Goal: Task Accomplishment & Management: Complete application form

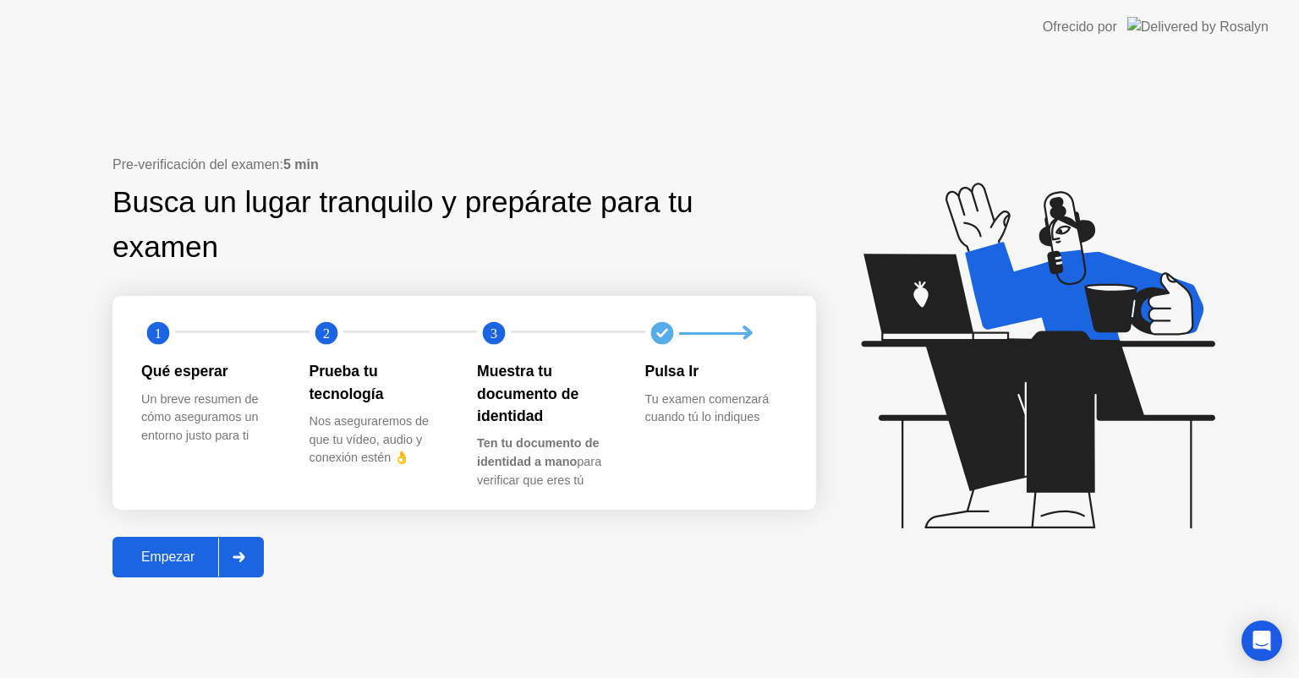
click at [180, 572] on button "Empezar" at bounding box center [187, 557] width 151 height 41
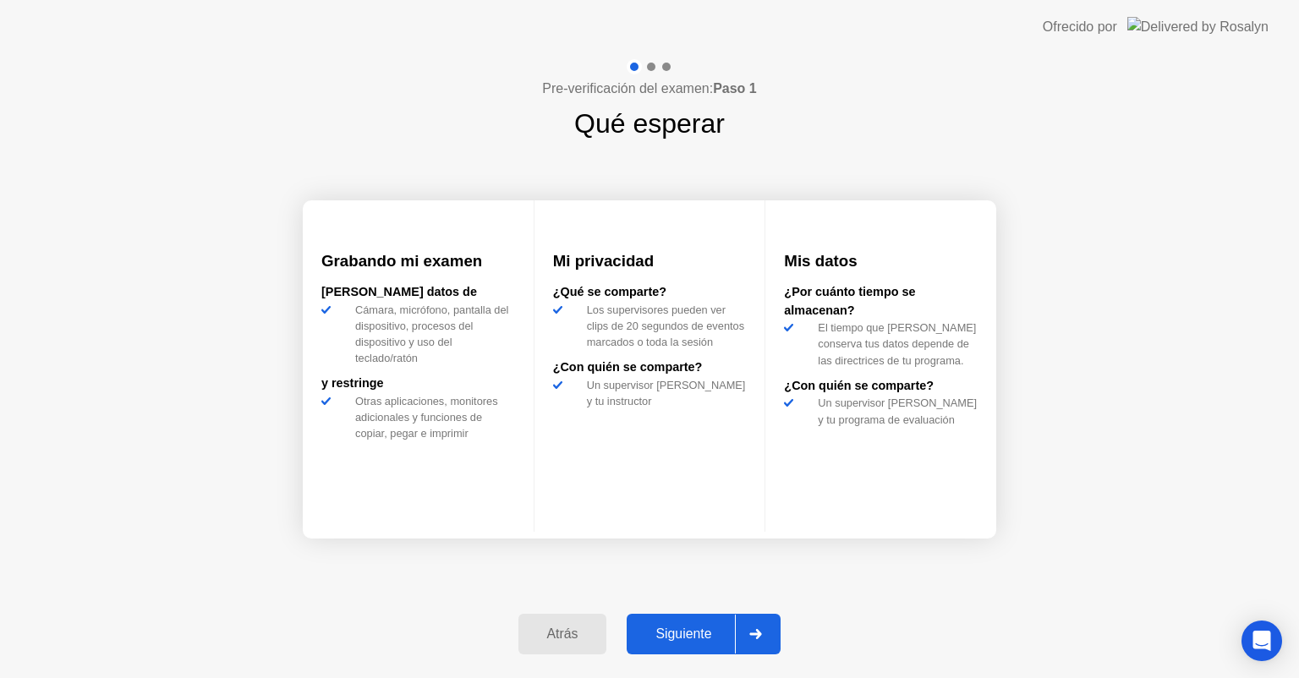
click at [756, 636] on icon at bounding box center [755, 634] width 13 height 10
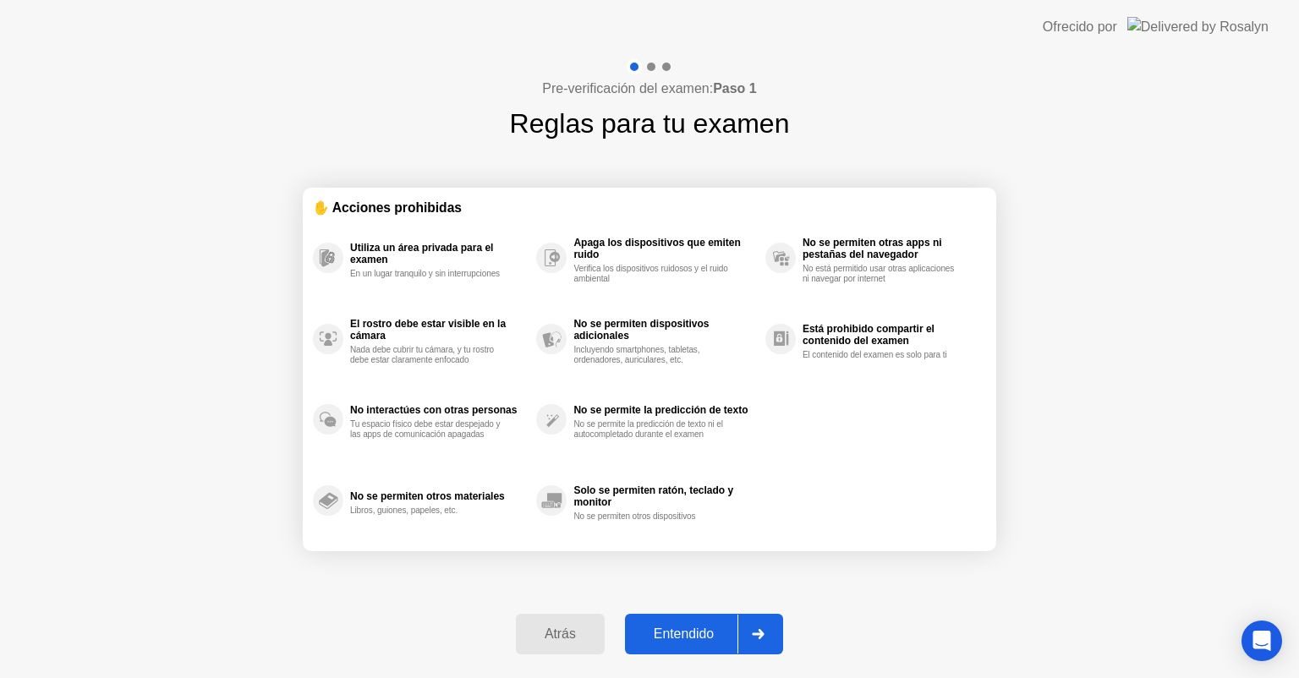
click at [756, 636] on icon at bounding box center [758, 634] width 13 height 10
select select "Available cameras"
select select "Available speakers"
select select "Available microphones"
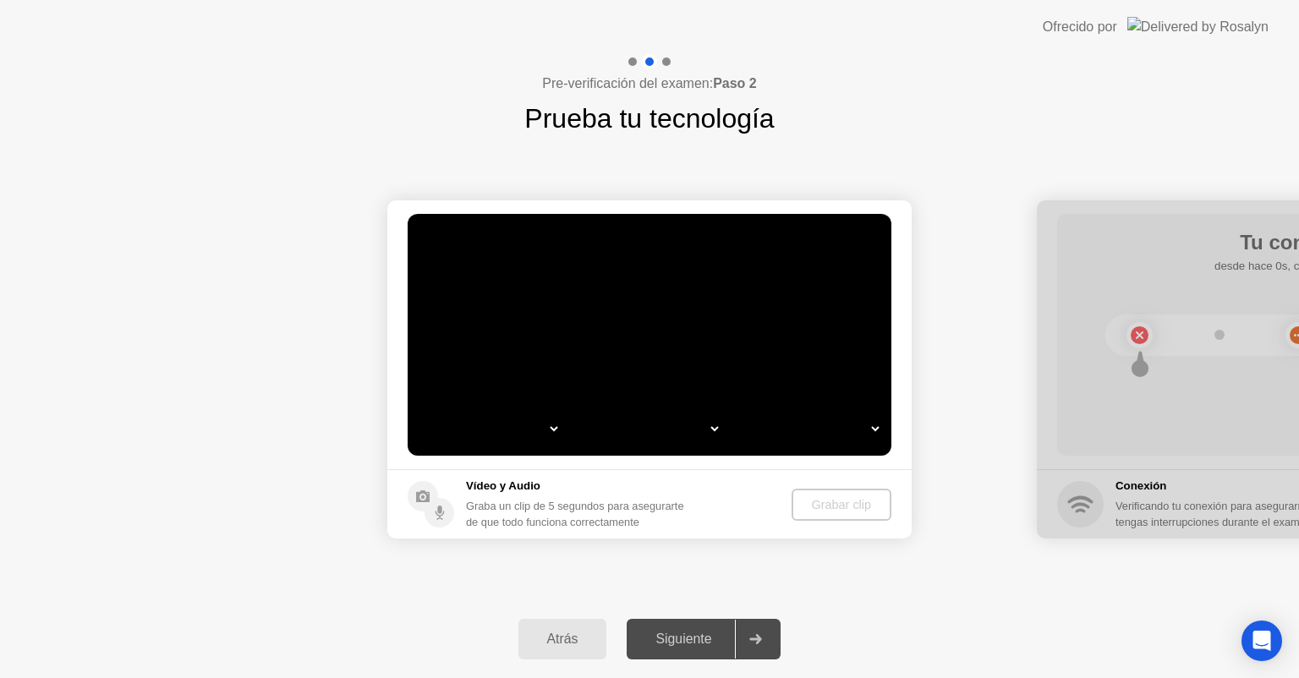
select select "*"
select select "**********"
select select "*******"
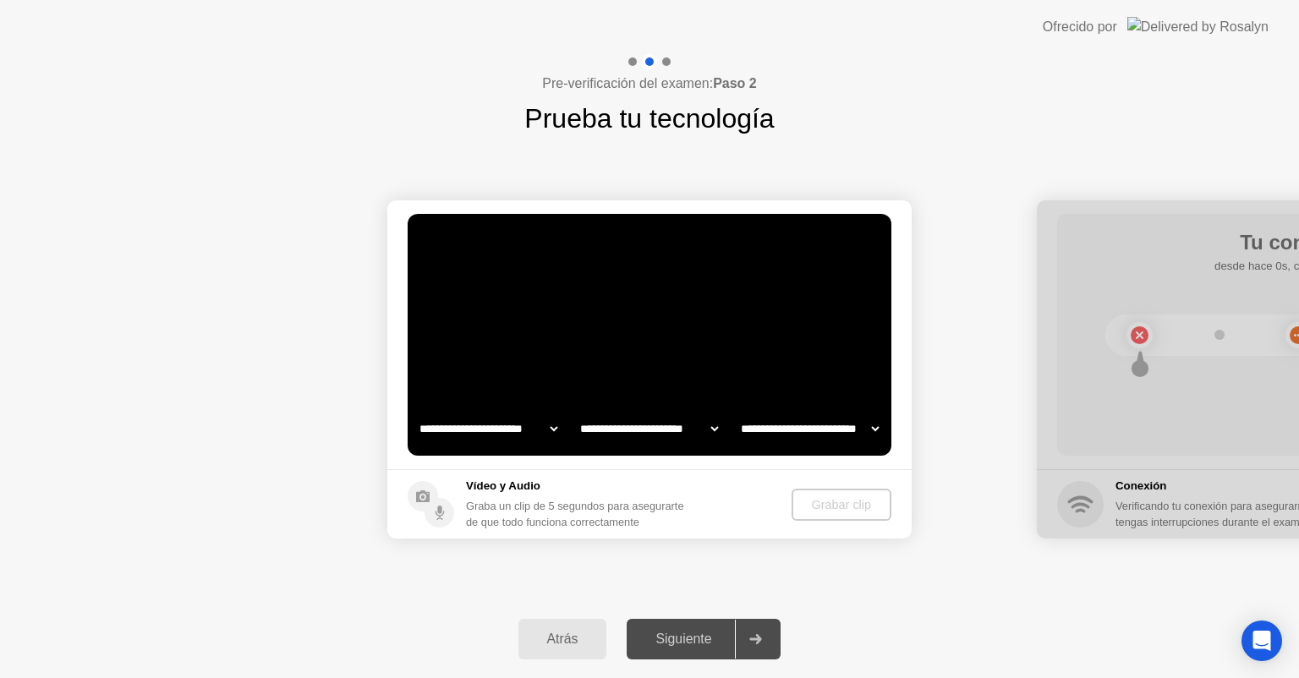
select select "*******"
click at [835, 513] on button "Grabar clip" at bounding box center [842, 505] width 98 height 32
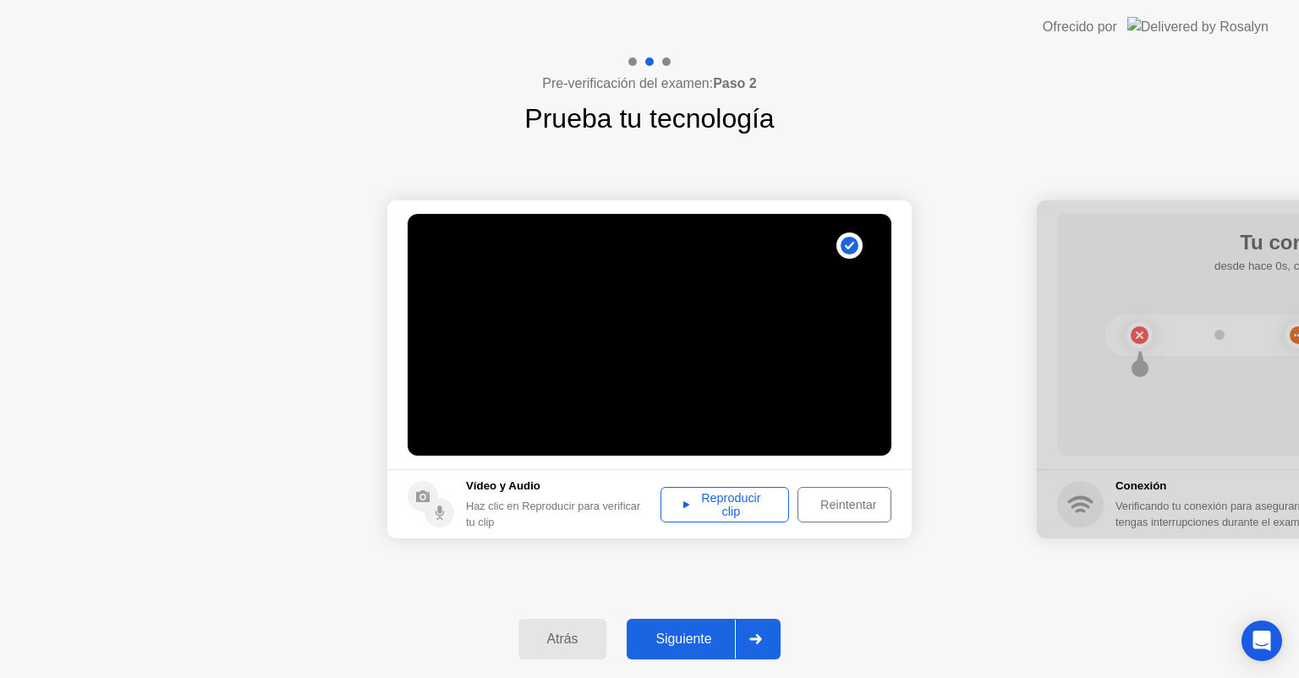
click at [734, 643] on div "Siguiente" at bounding box center [683, 639] width 103 height 15
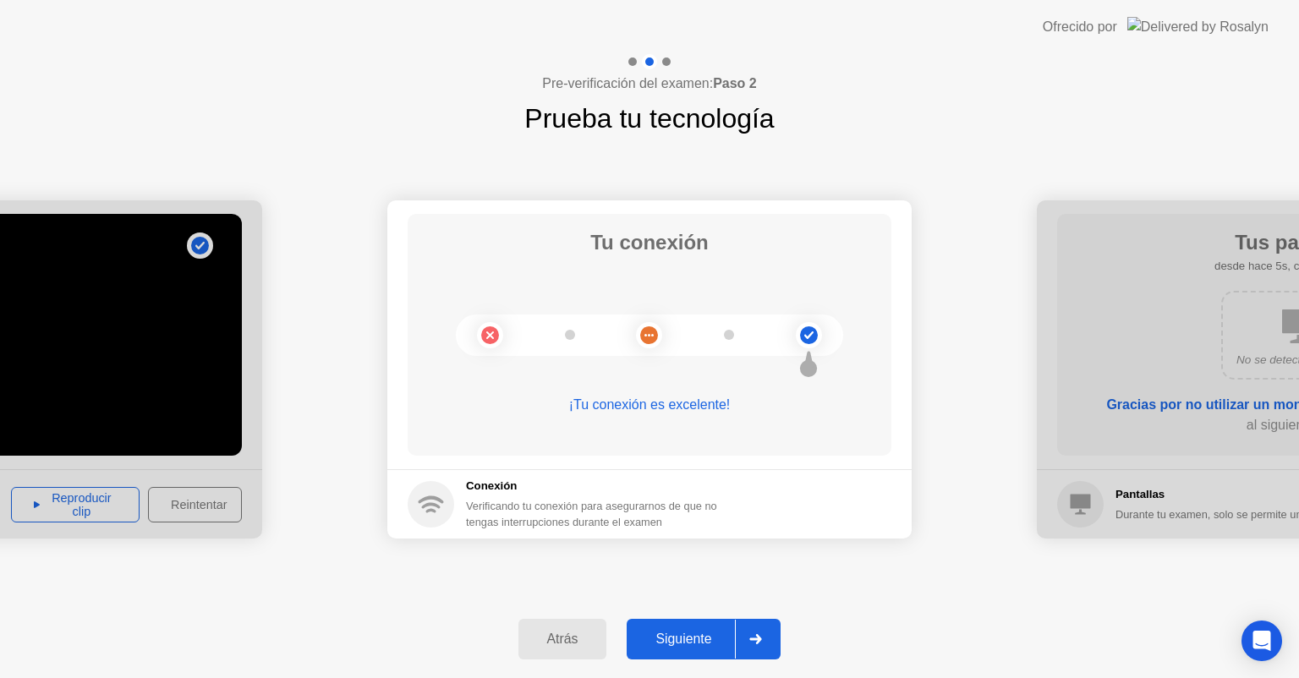
click at [734, 643] on div "Siguiente" at bounding box center [683, 639] width 103 height 15
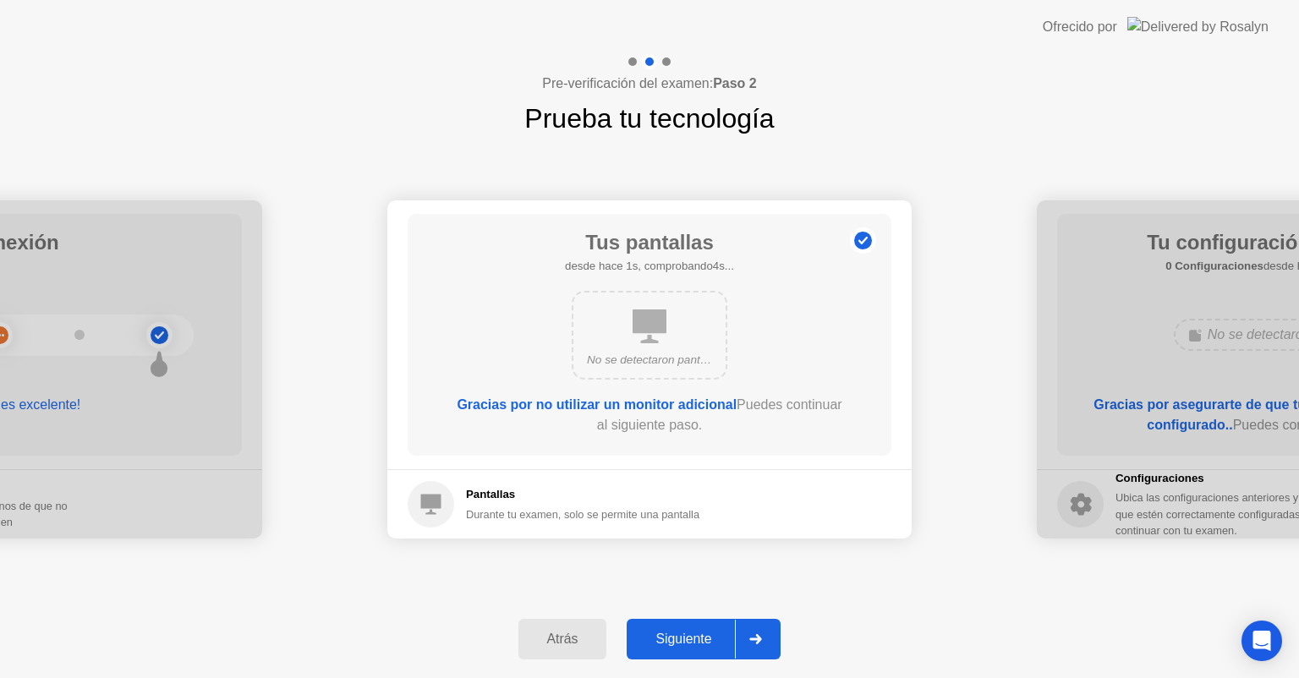
click at [734, 643] on div "Siguiente" at bounding box center [683, 639] width 103 height 15
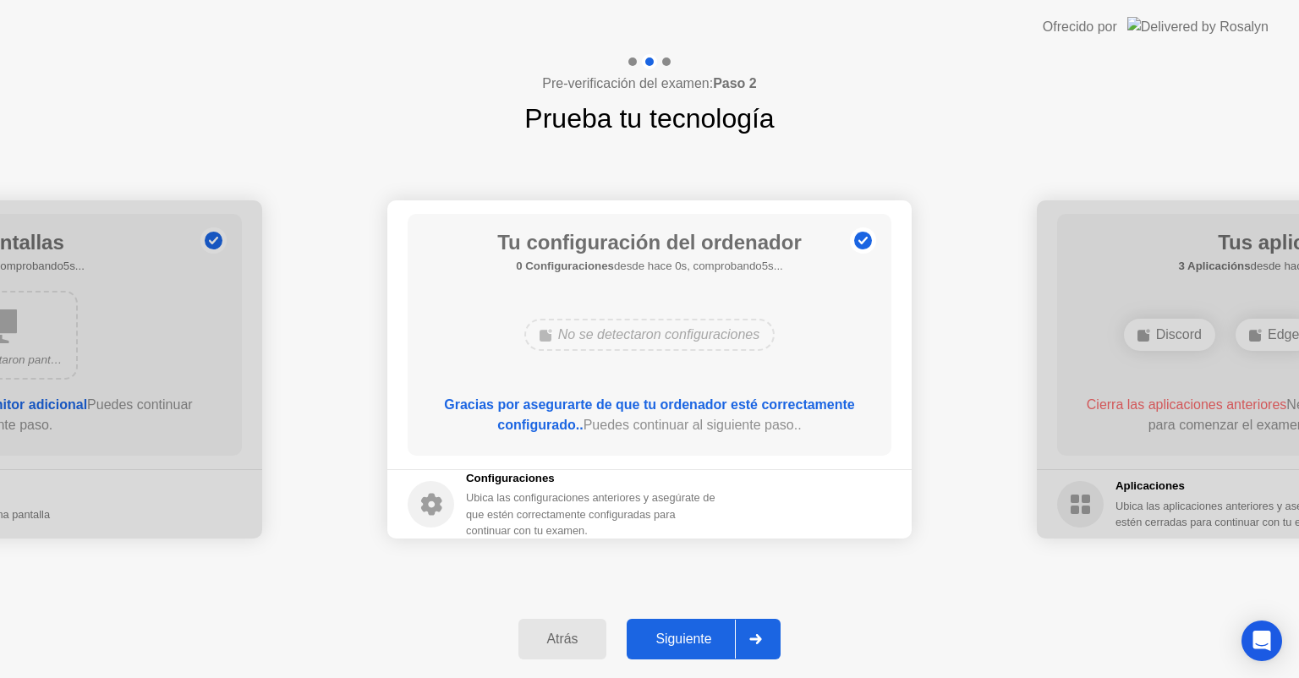
click at [734, 643] on div "Siguiente" at bounding box center [683, 639] width 103 height 15
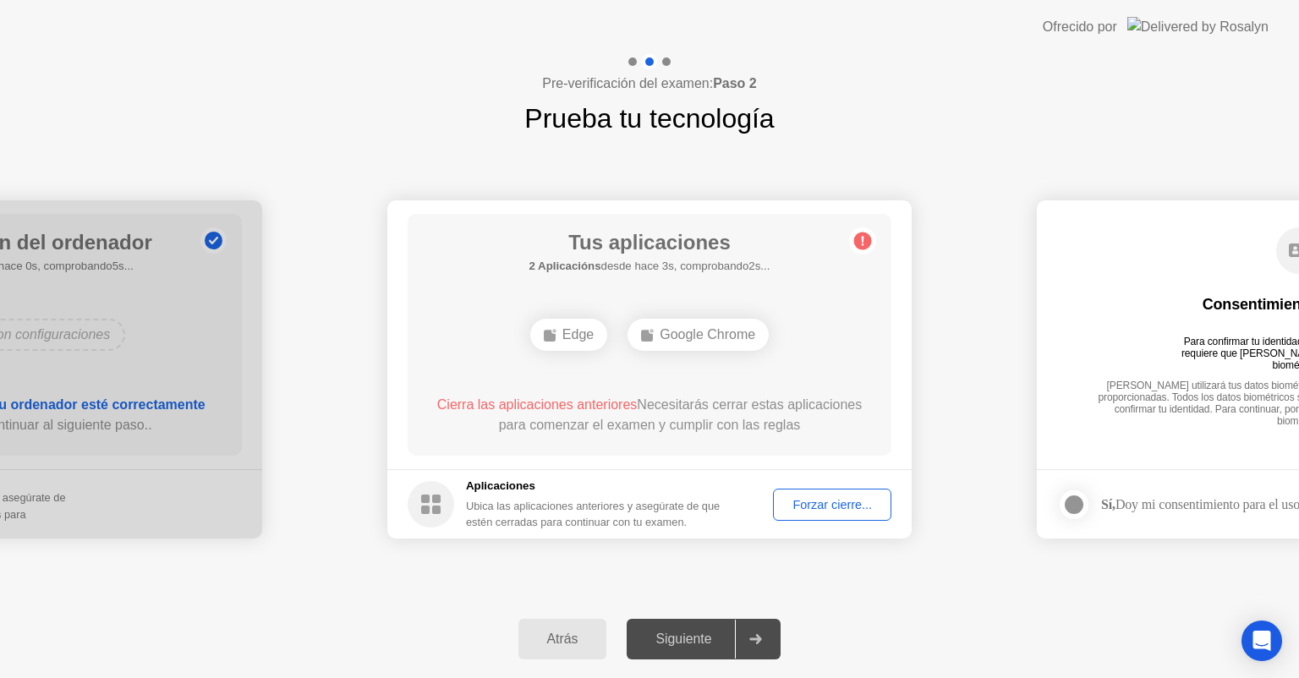
click at [814, 514] on button "Forzar cierre..." at bounding box center [832, 505] width 118 height 32
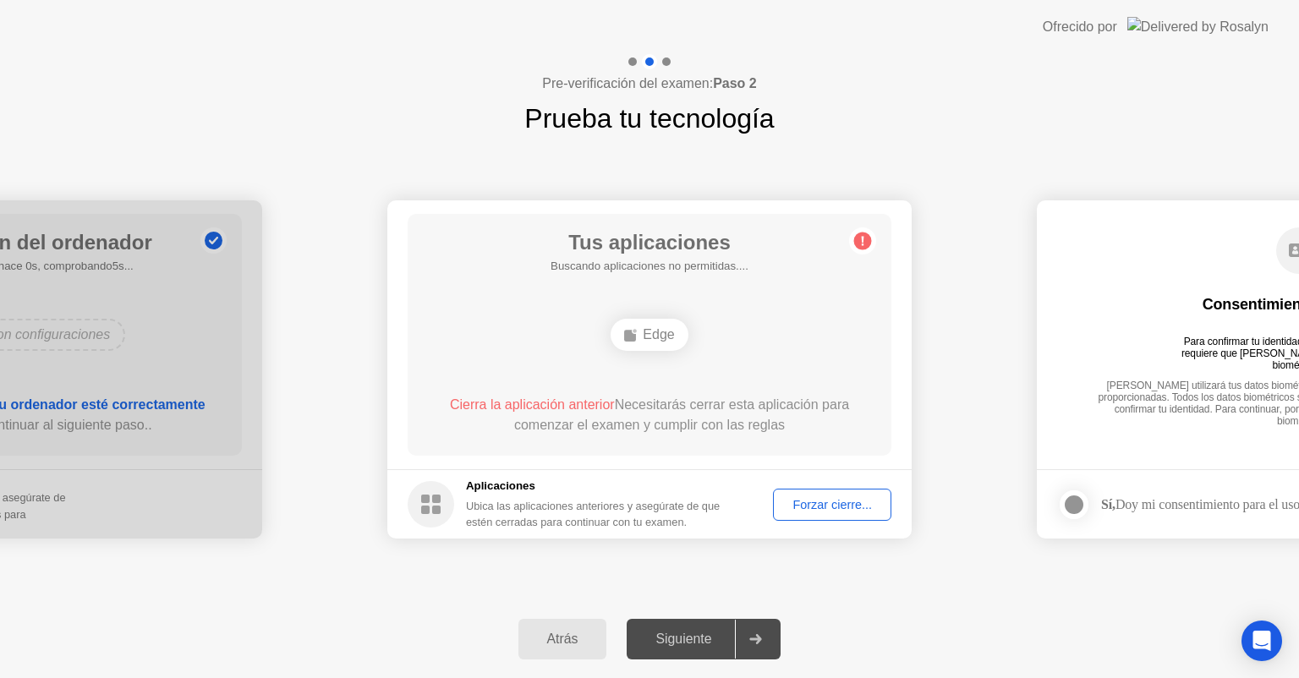
click at [862, 252] on icon at bounding box center [862, 240] width 27 height 27
click at [861, 243] on circle at bounding box center [863, 242] width 18 height 18
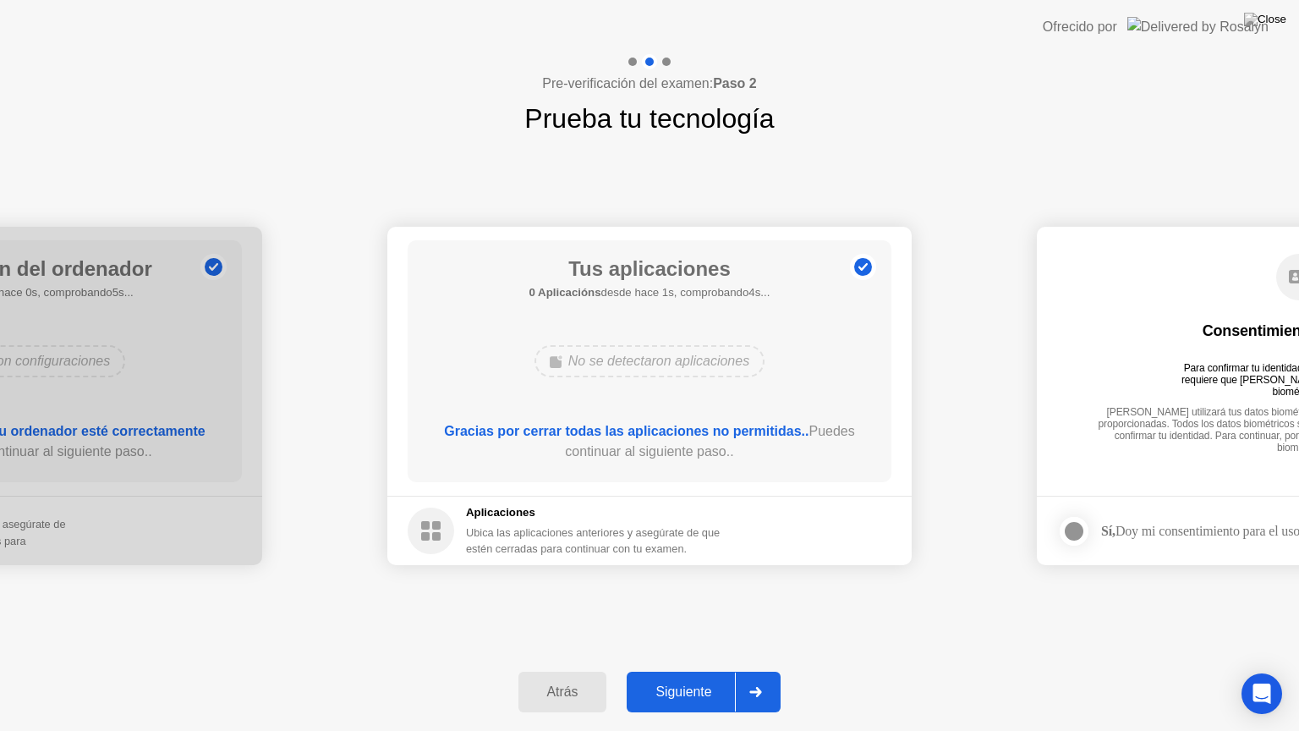
click at [713, 677] on div "Siguiente" at bounding box center [683, 691] width 103 height 15
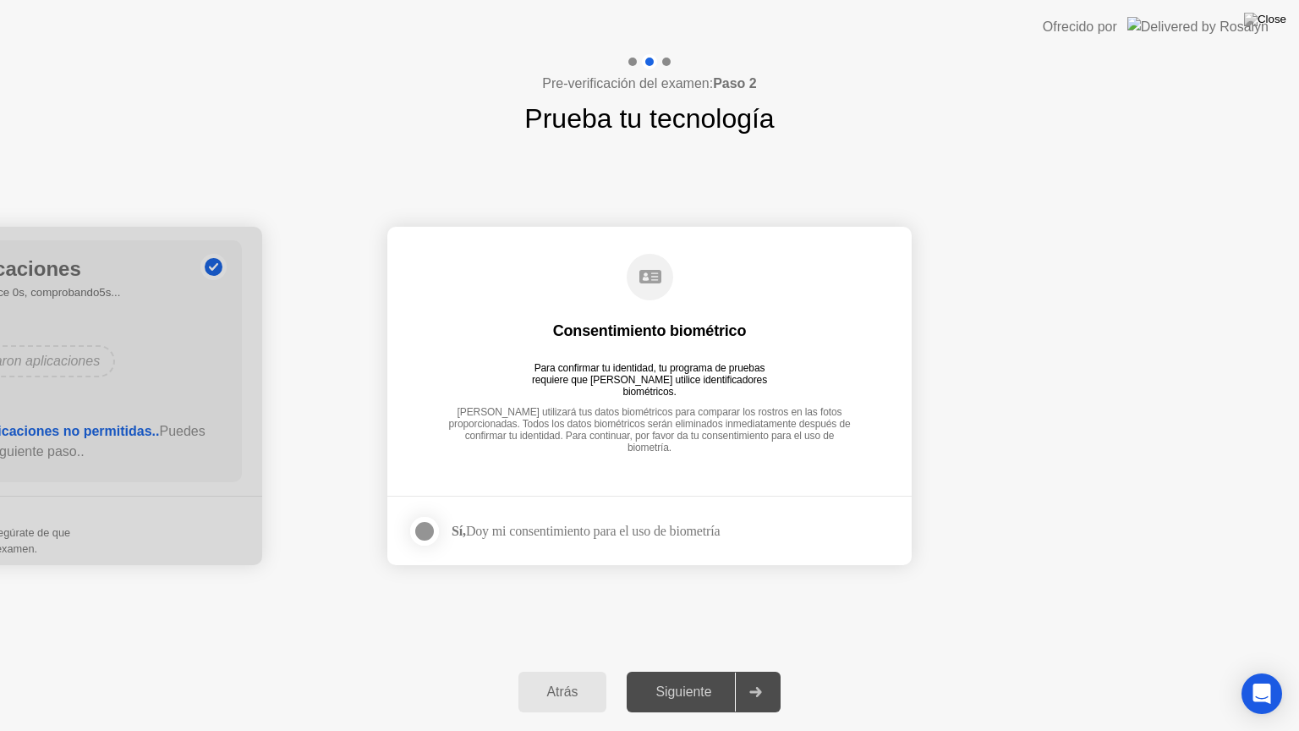
click at [423, 521] on div at bounding box center [424, 531] width 20 height 20
click at [721, 677] on div "Siguiente" at bounding box center [683, 691] width 103 height 15
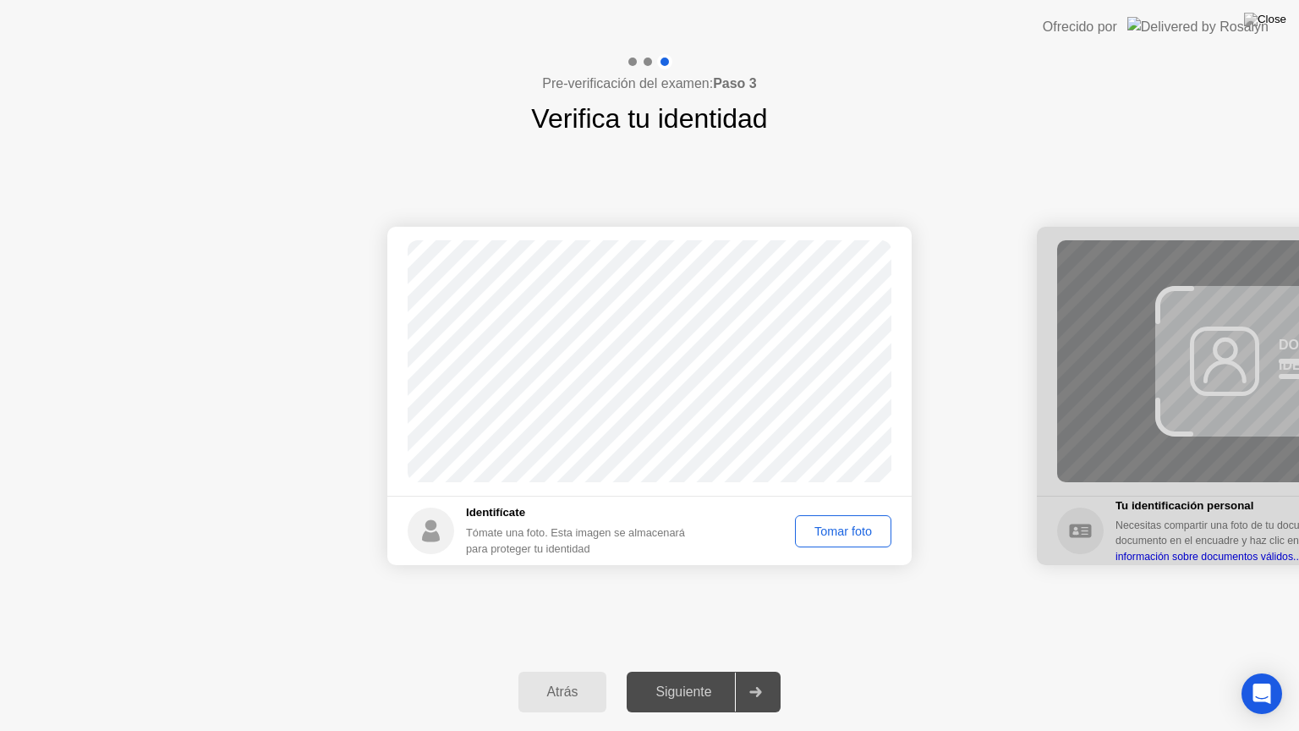
click at [835, 533] on div "Tomar foto" at bounding box center [843, 531] width 85 height 14
click at [683, 677] on div "Siguiente" at bounding box center [683, 691] width 103 height 15
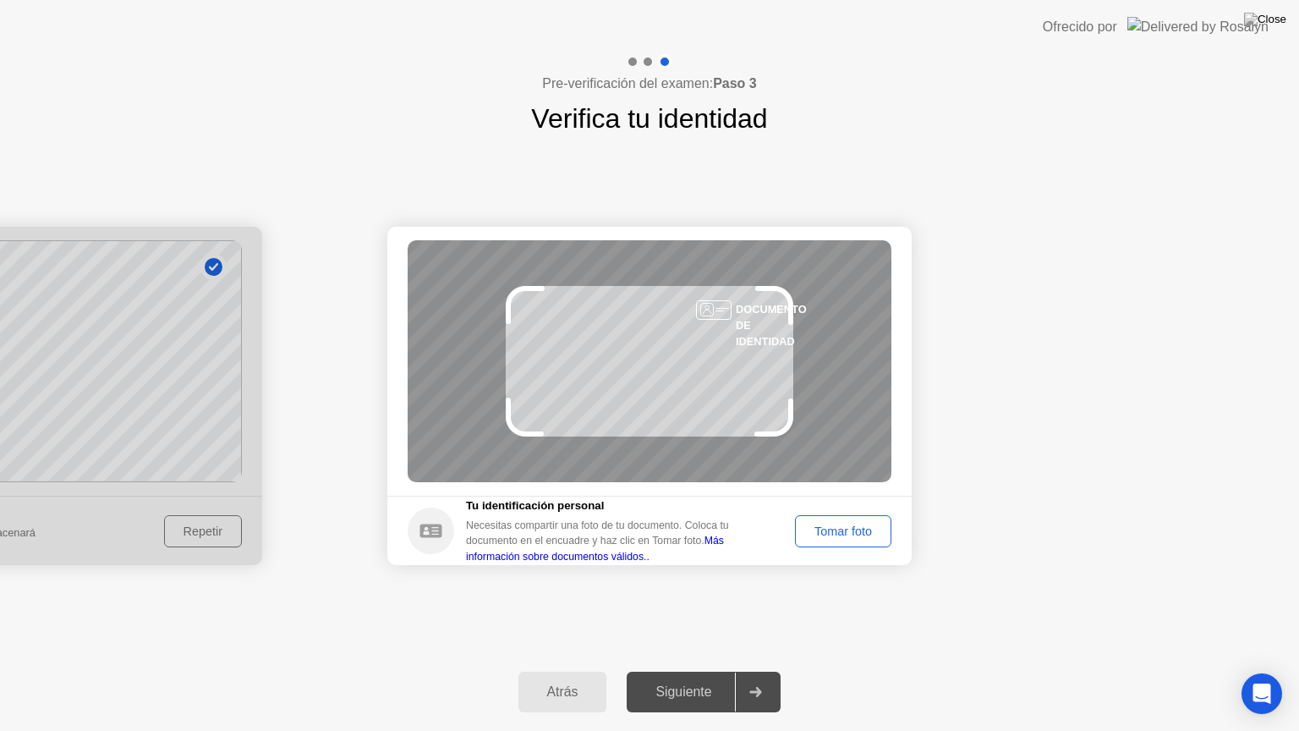
click at [806, 537] on div "Tomar foto" at bounding box center [843, 531] width 85 height 14
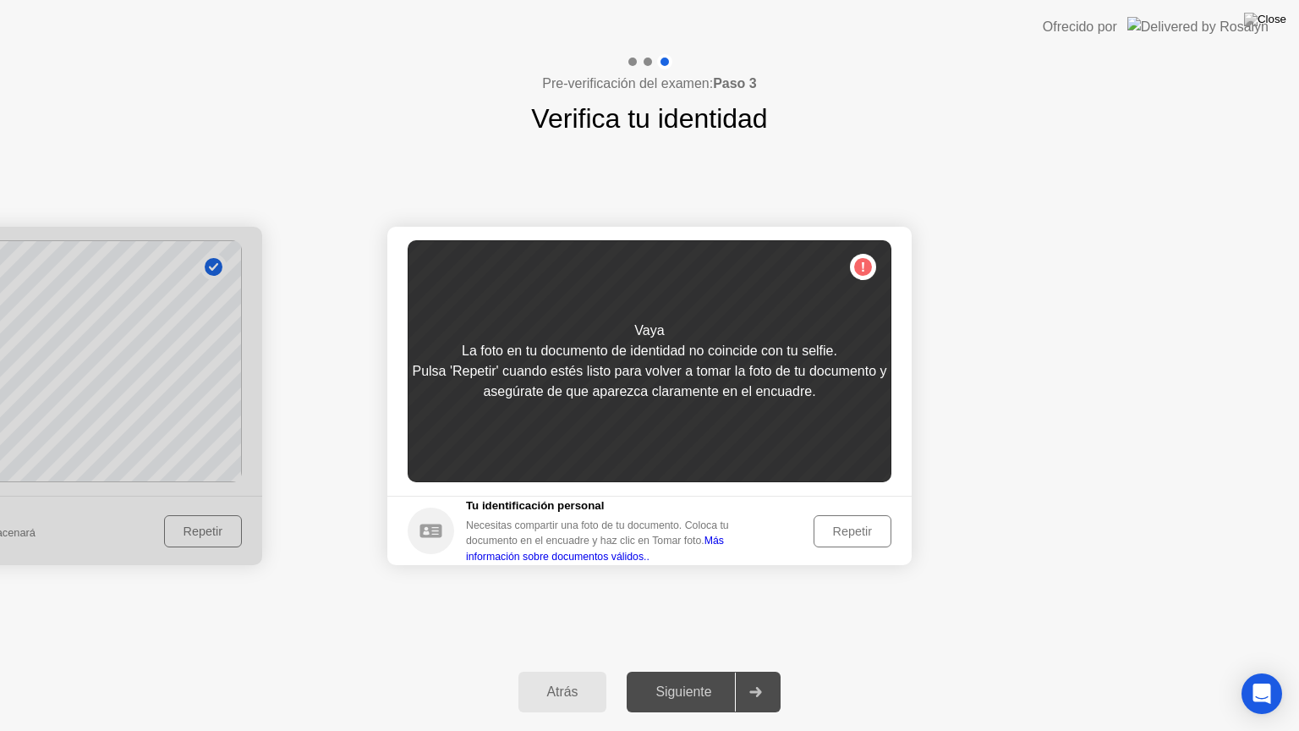
click at [838, 531] on div "Repetir" at bounding box center [852, 531] width 66 height 14
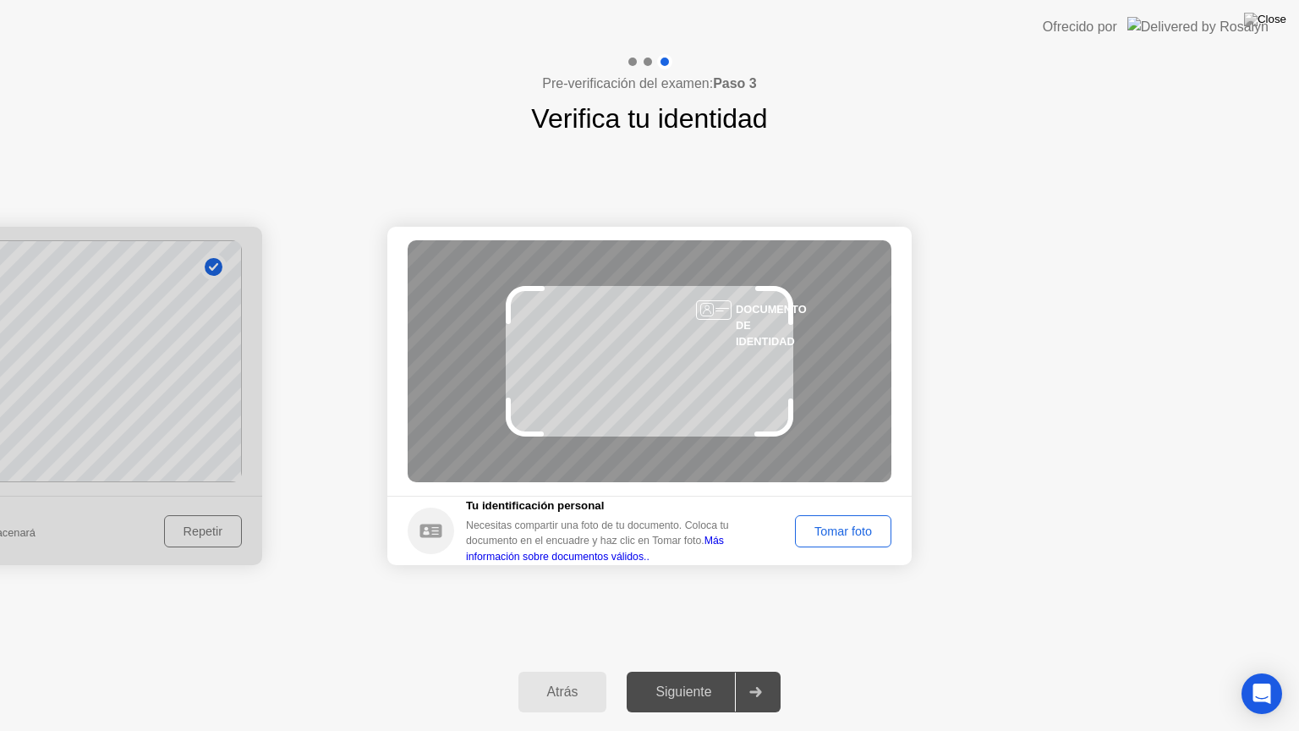
click at [838, 531] on div "Tomar foto" at bounding box center [843, 531] width 85 height 14
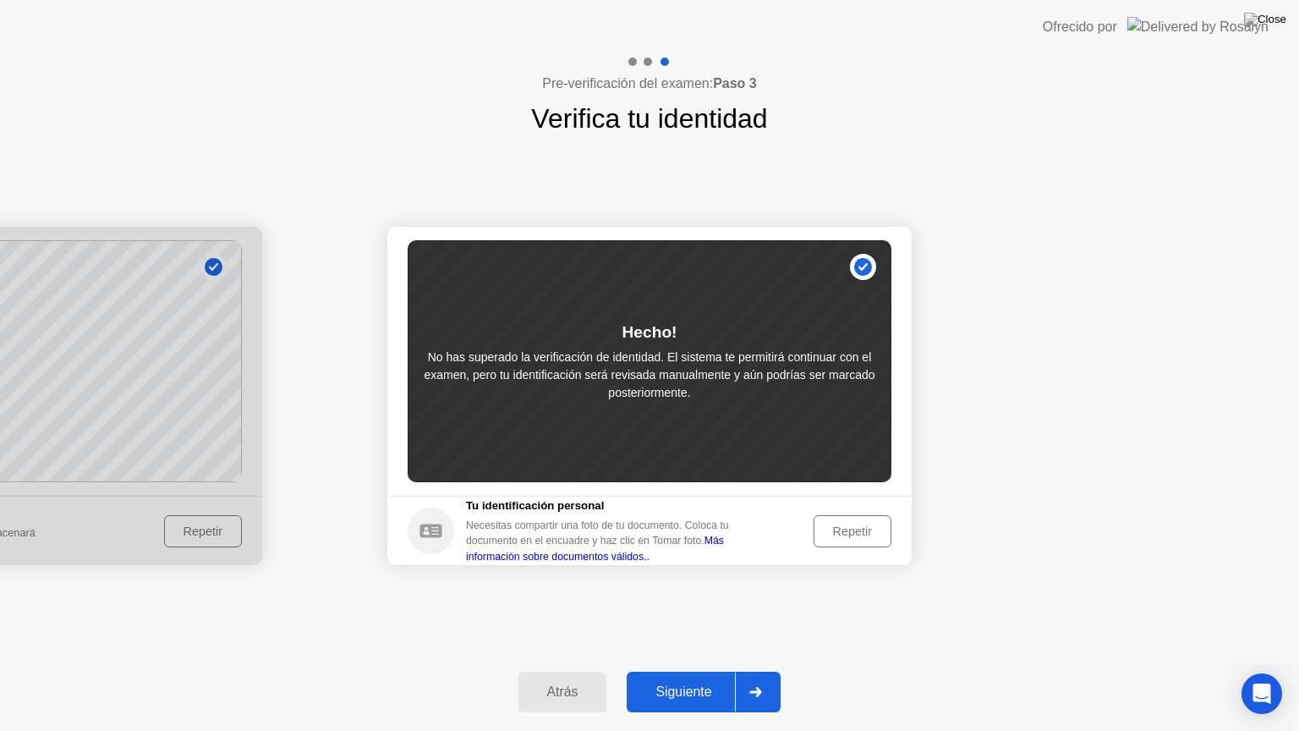
click at [745, 677] on button "Siguiente" at bounding box center [704, 691] width 154 height 41
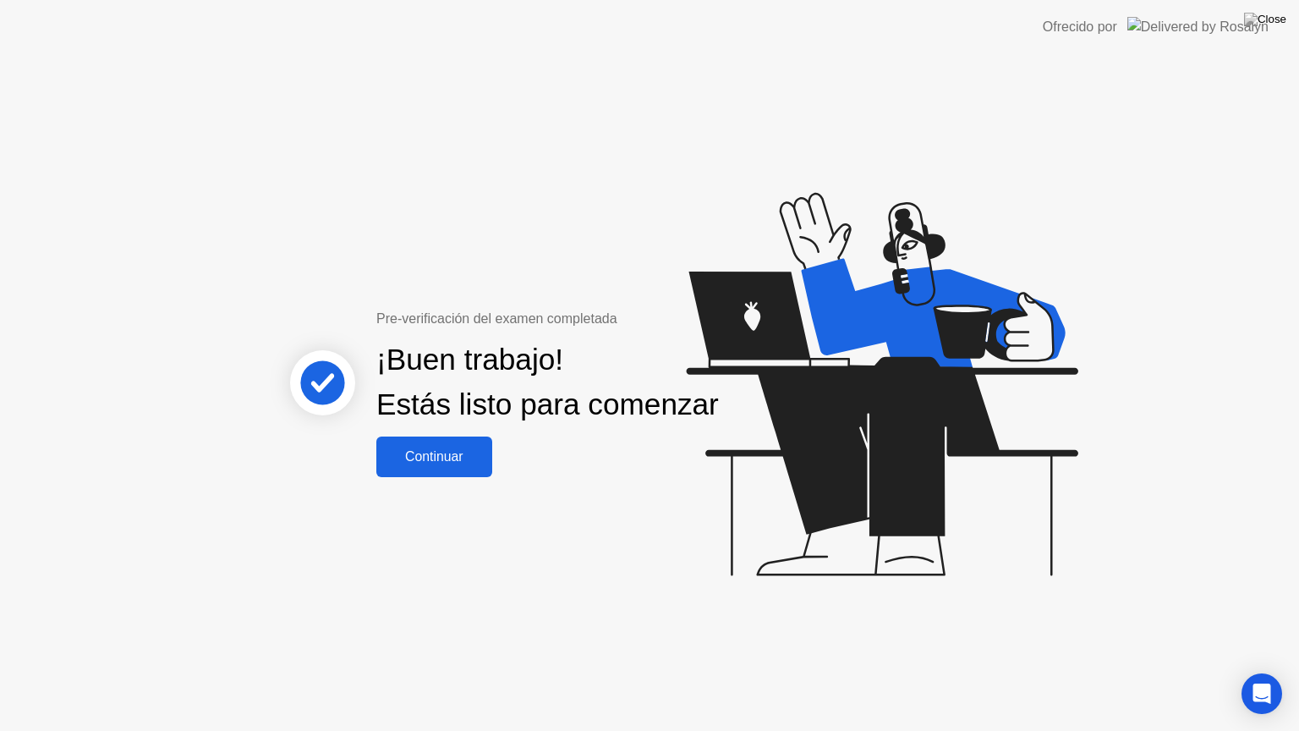
click at [469, 464] on div "Continuar" at bounding box center [434, 456] width 106 height 15
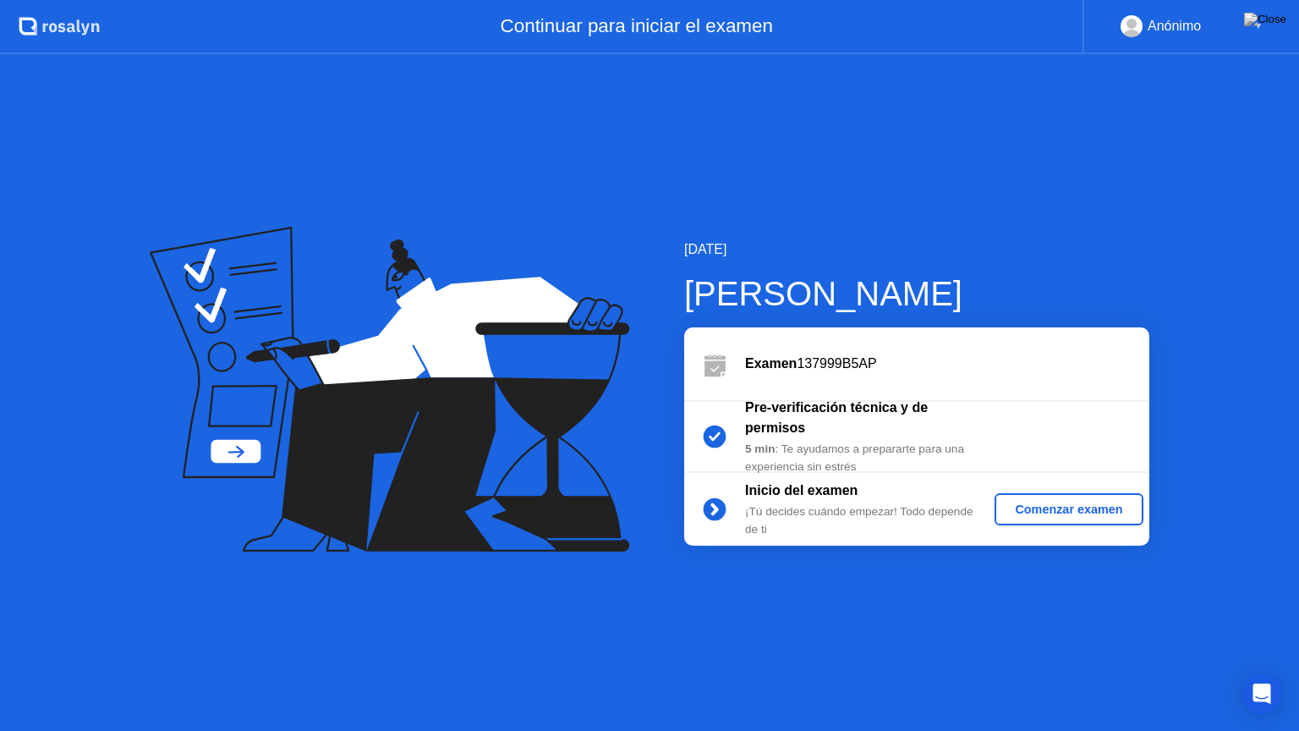
click at [1059, 506] on div "Comenzar examen" at bounding box center [1068, 509] width 134 height 14
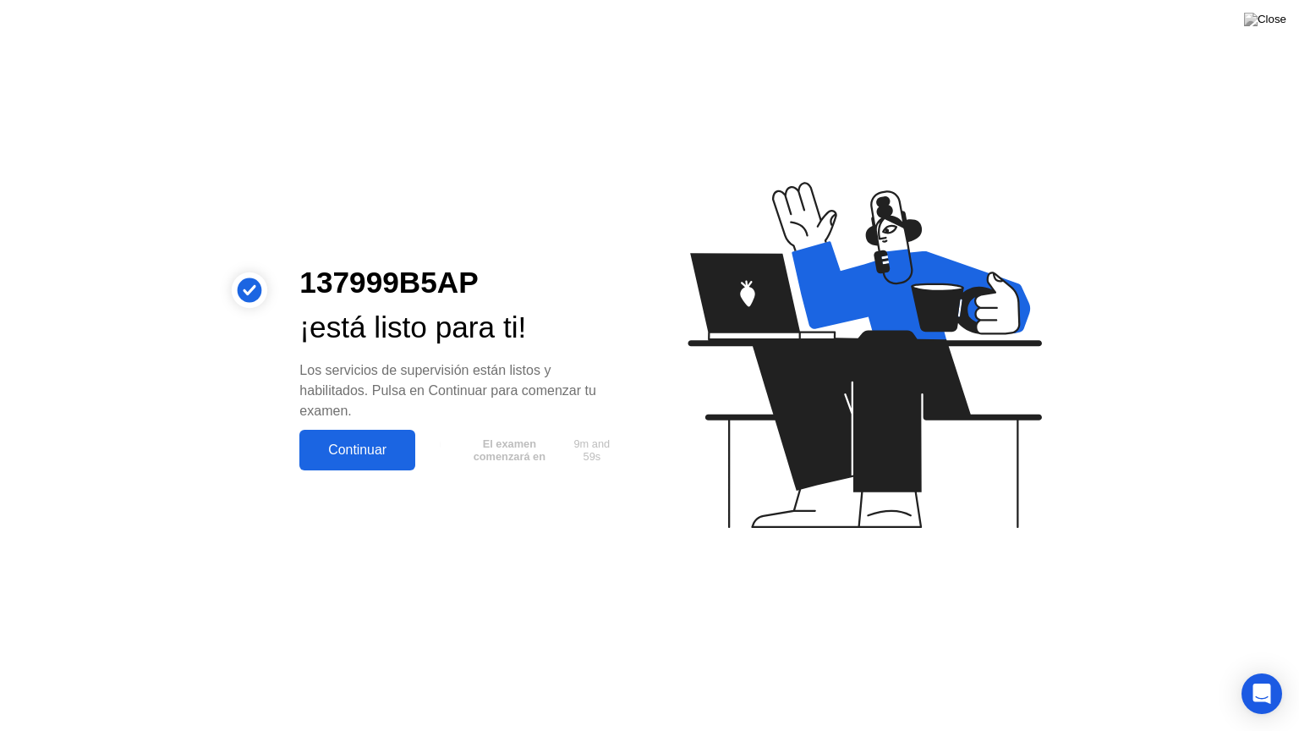
click at [364, 438] on button "Continuar" at bounding box center [357, 450] width 116 height 41
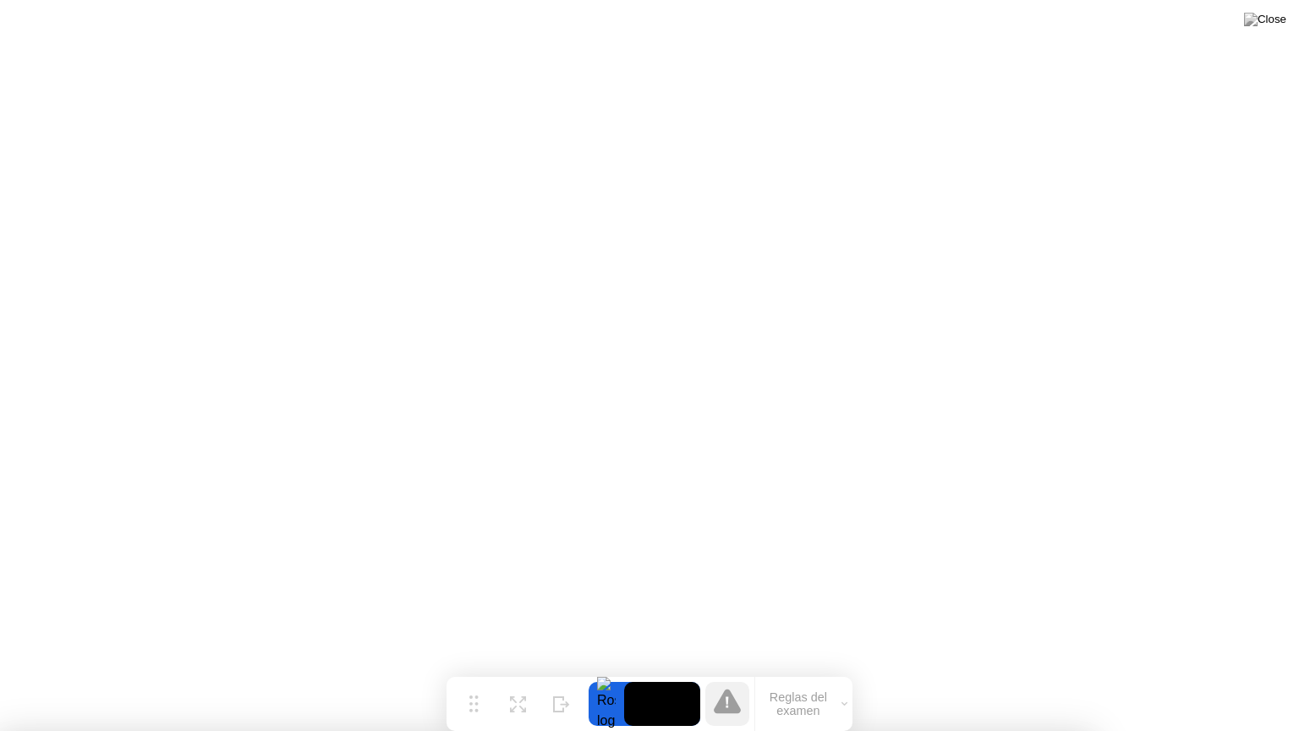
drag, startPoint x: 1196, startPoint y: 426, endPoint x: 677, endPoint y: 461, distance: 520.3
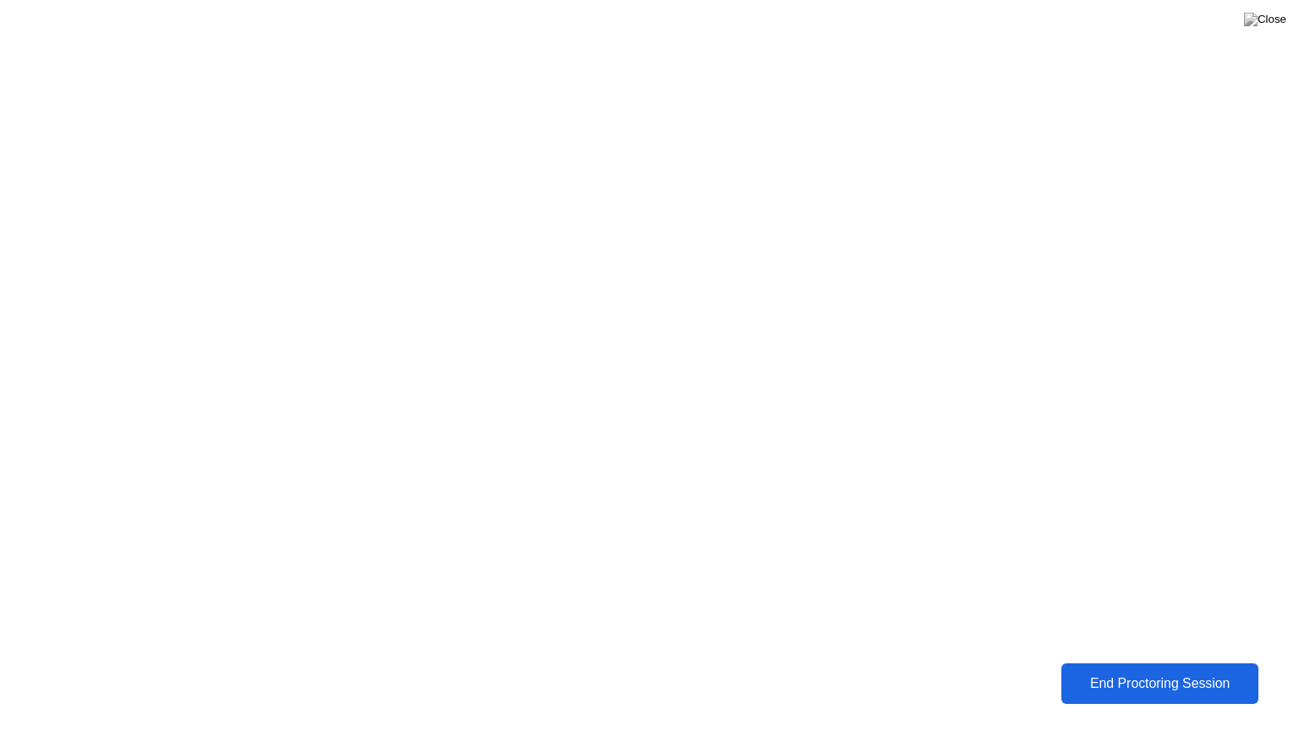
click at [1218, 677] on div "End Proctoring Session" at bounding box center [1160, 683] width 188 height 15
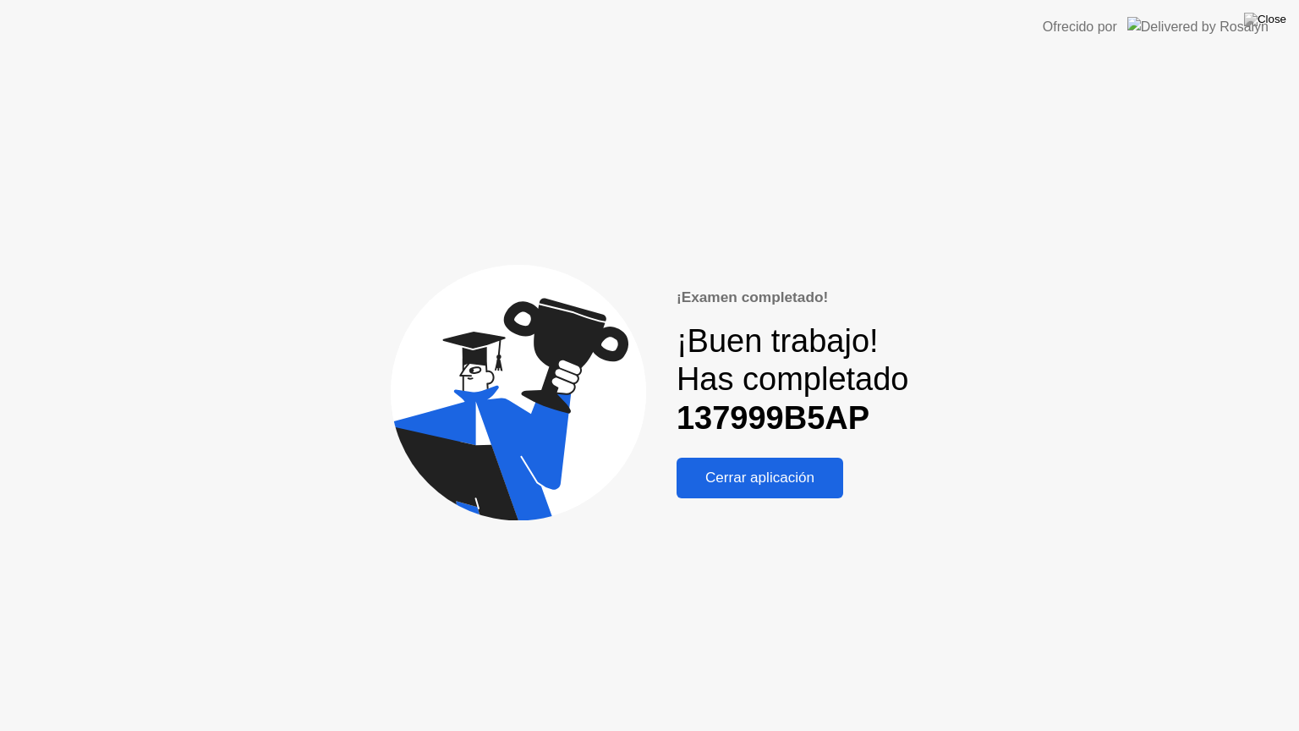
click at [774, 486] on div "Cerrar aplicación" at bounding box center [759, 477] width 156 height 17
